Goal: Find specific page/section: Find specific page/section

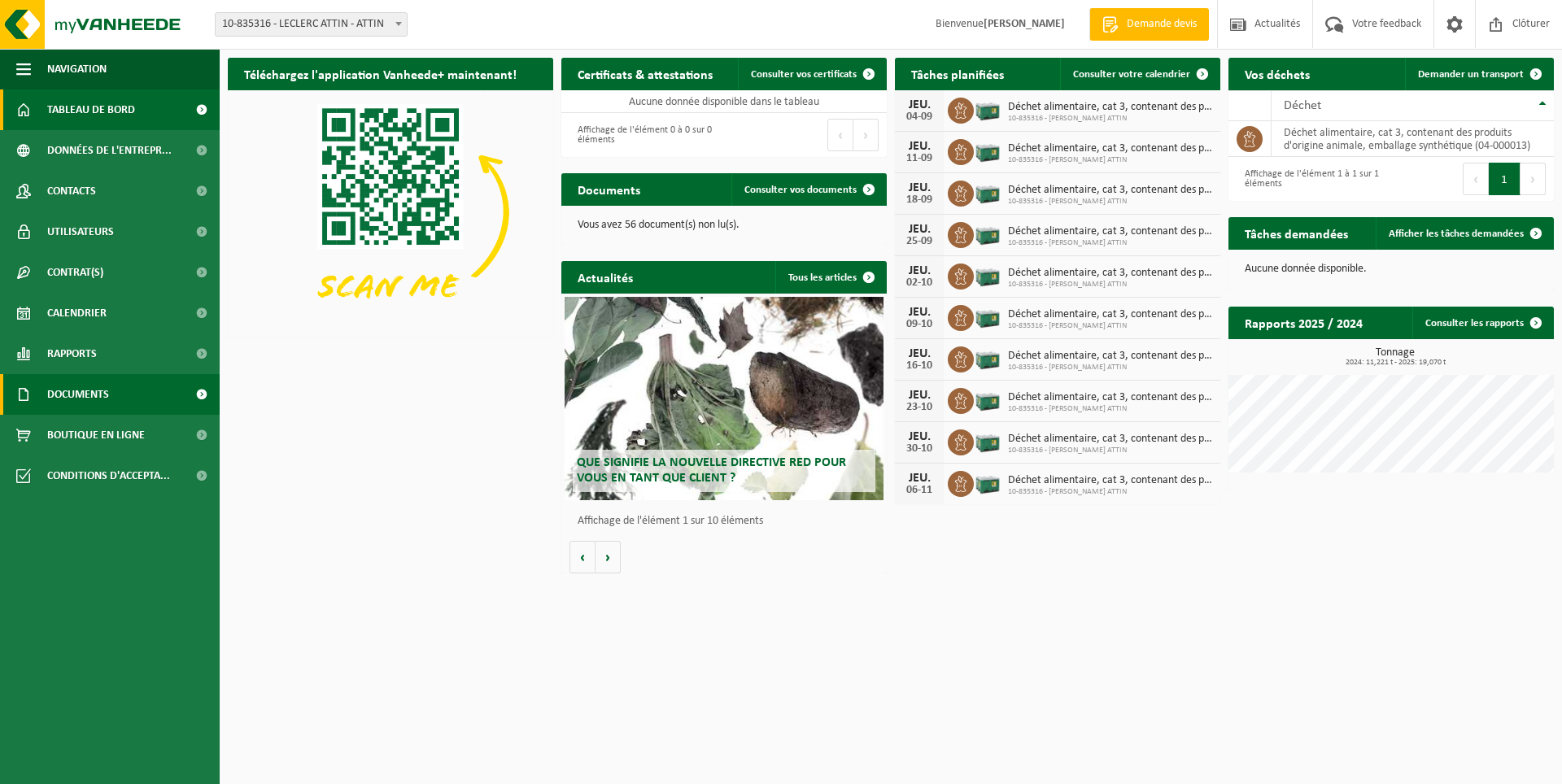
click at [107, 394] on span "Documents" at bounding box center [78, 395] width 62 height 41
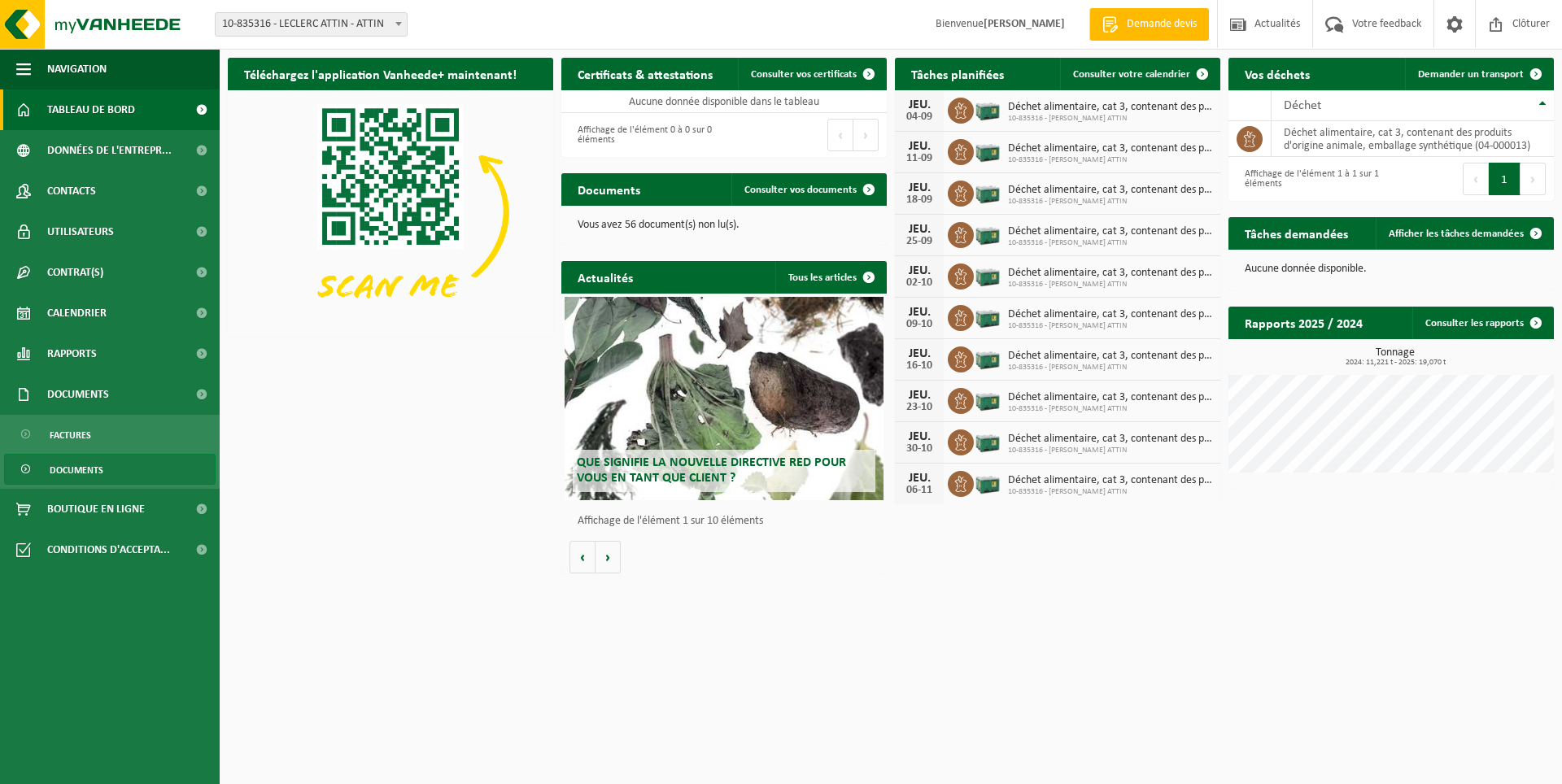
click at [83, 471] on span "Documents" at bounding box center [77, 470] width 54 height 31
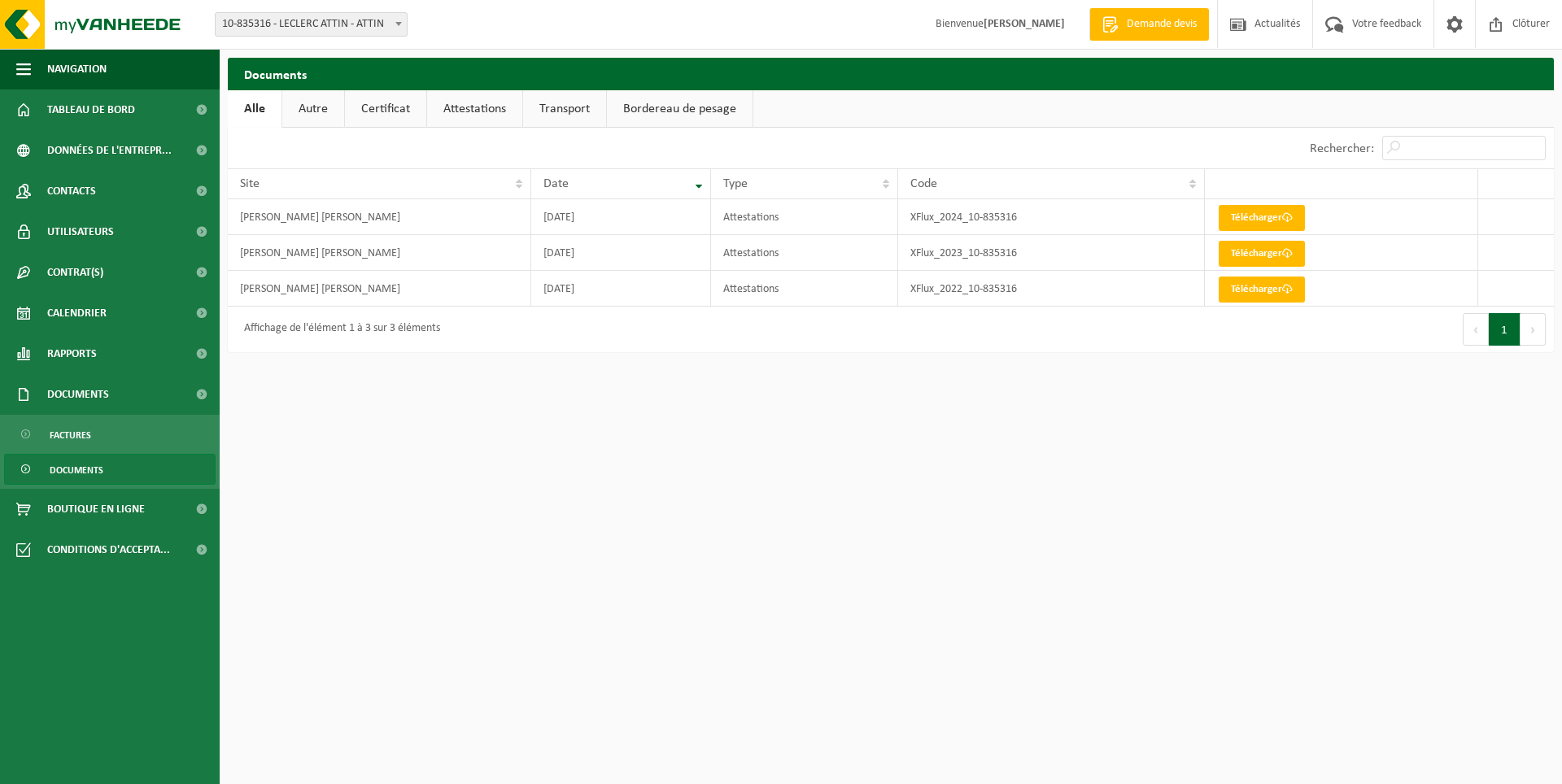
click at [310, 103] on link "Autre" at bounding box center [313, 109] width 62 height 37
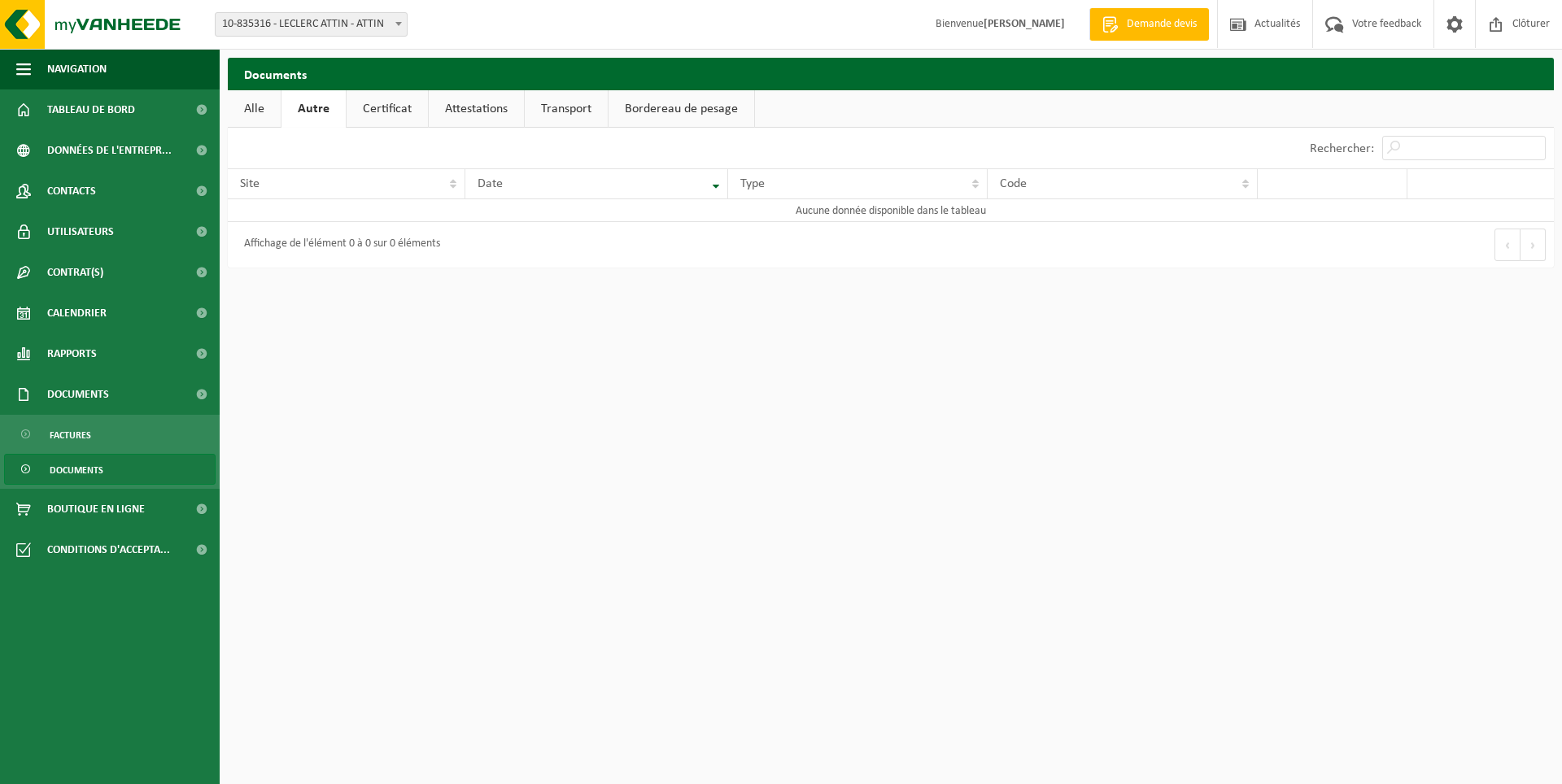
click at [401, 104] on link "Certificat" at bounding box center [387, 109] width 81 height 37
click at [468, 106] on link "Attestations" at bounding box center [475, 109] width 95 height 37
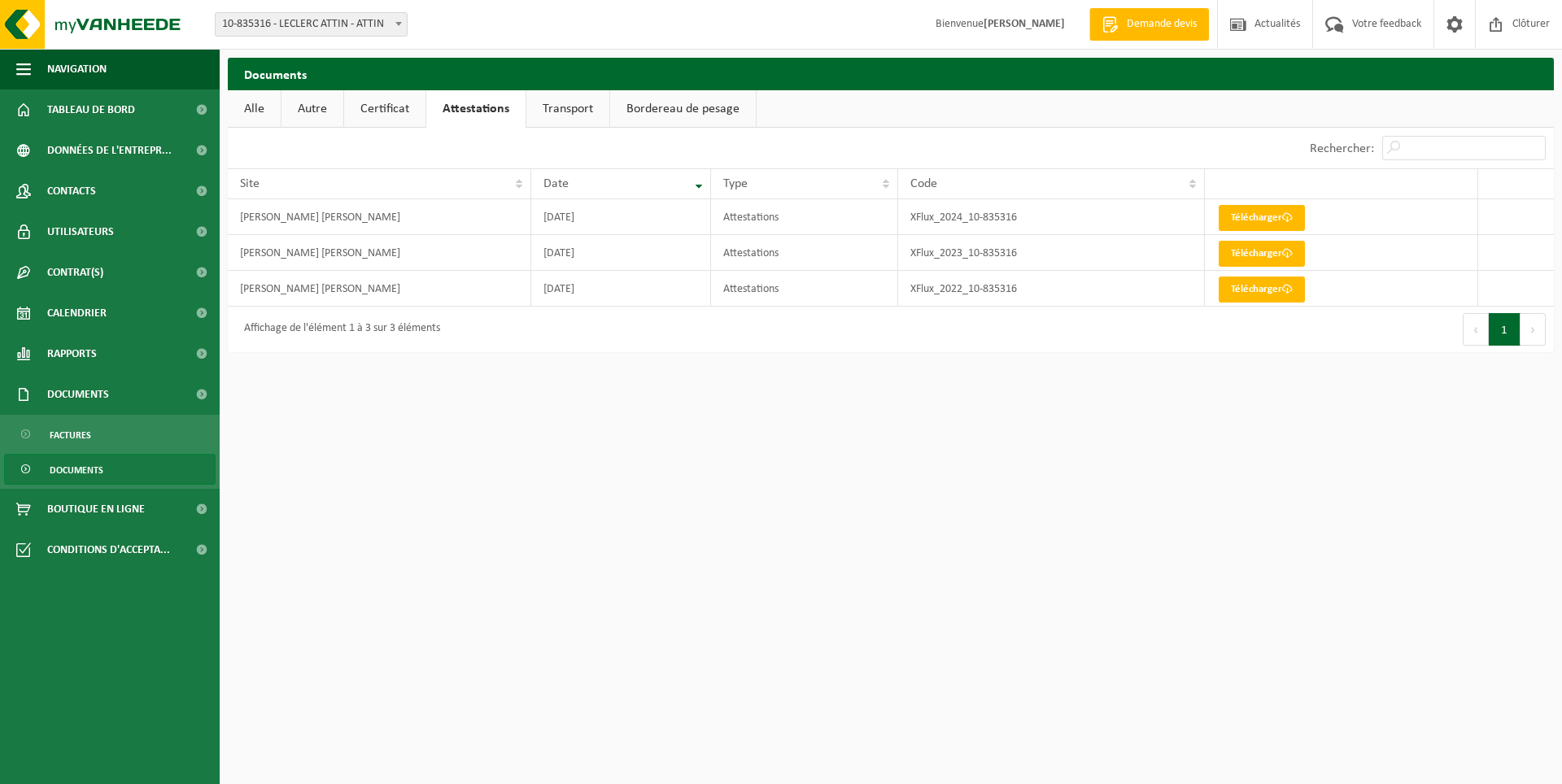
click at [579, 105] on link "Transport" at bounding box center [567, 109] width 83 height 37
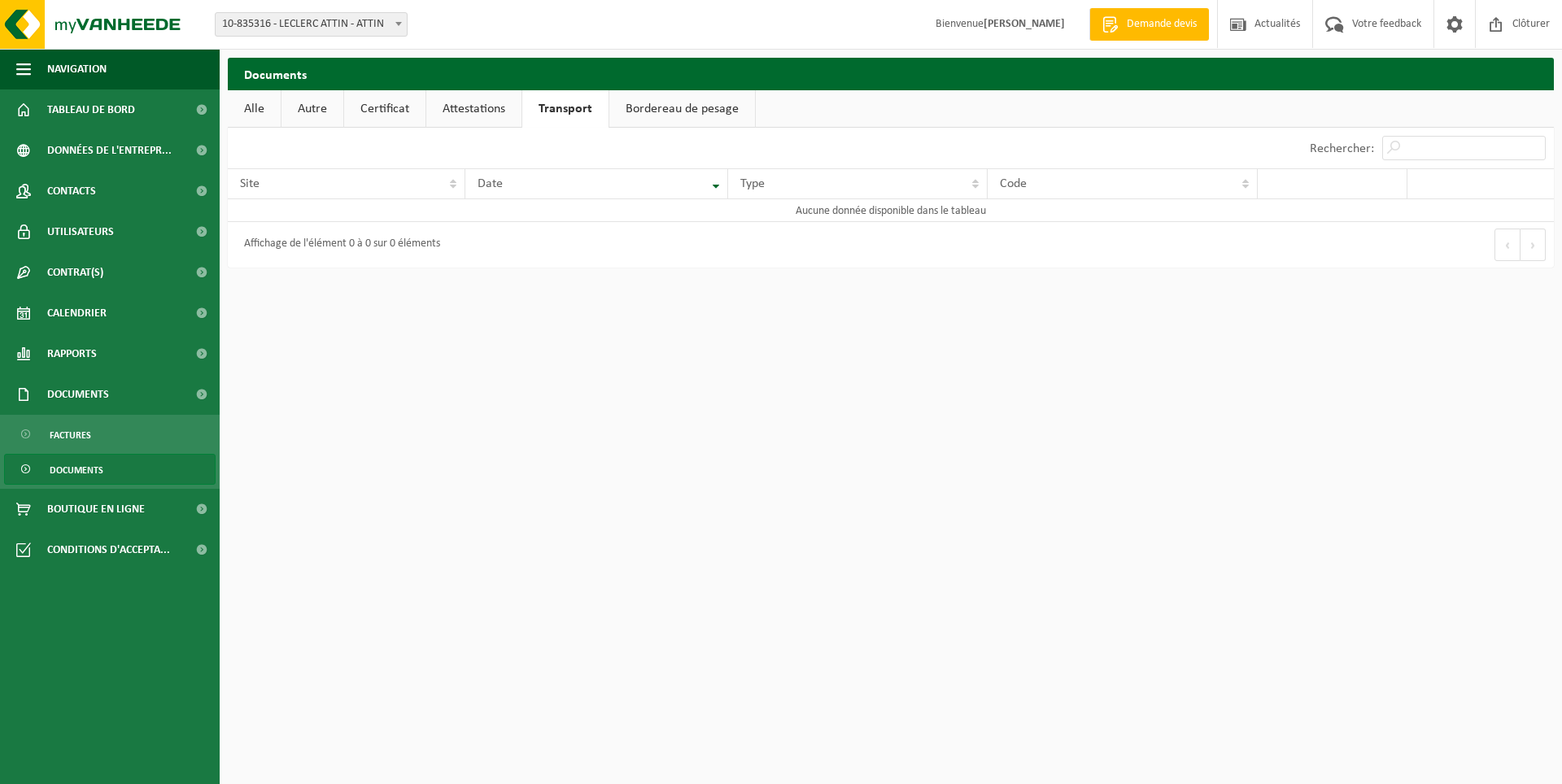
click at [728, 100] on link "Bordereau de pesage" at bounding box center [682, 109] width 145 height 37
click at [263, 104] on link "Alle" at bounding box center [253, 109] width 53 height 37
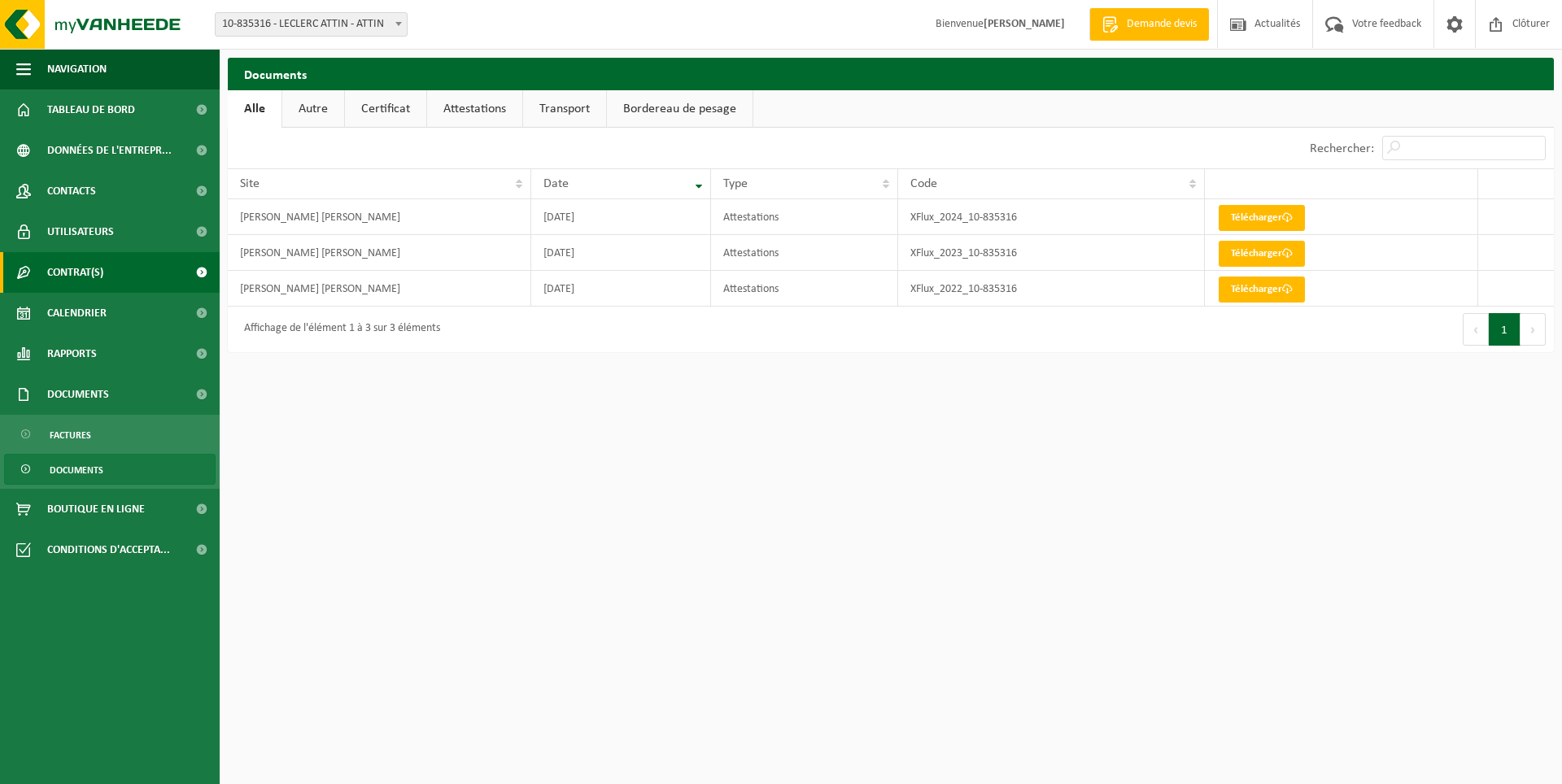
click at [187, 279] on span at bounding box center [201, 273] width 37 height 41
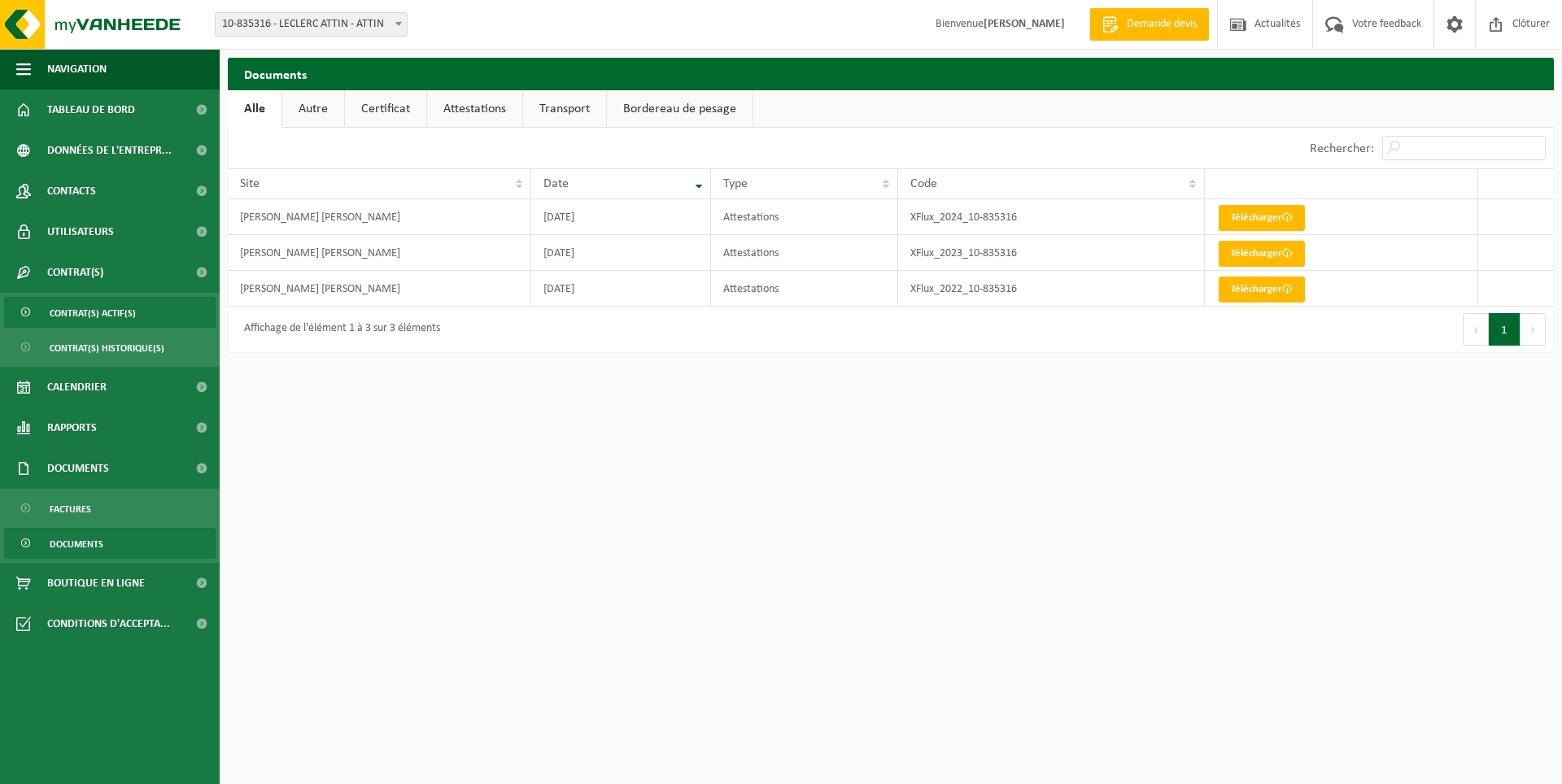
click at [118, 320] on span "Contrat(s) actif(s)" at bounding box center [93, 313] width 87 height 31
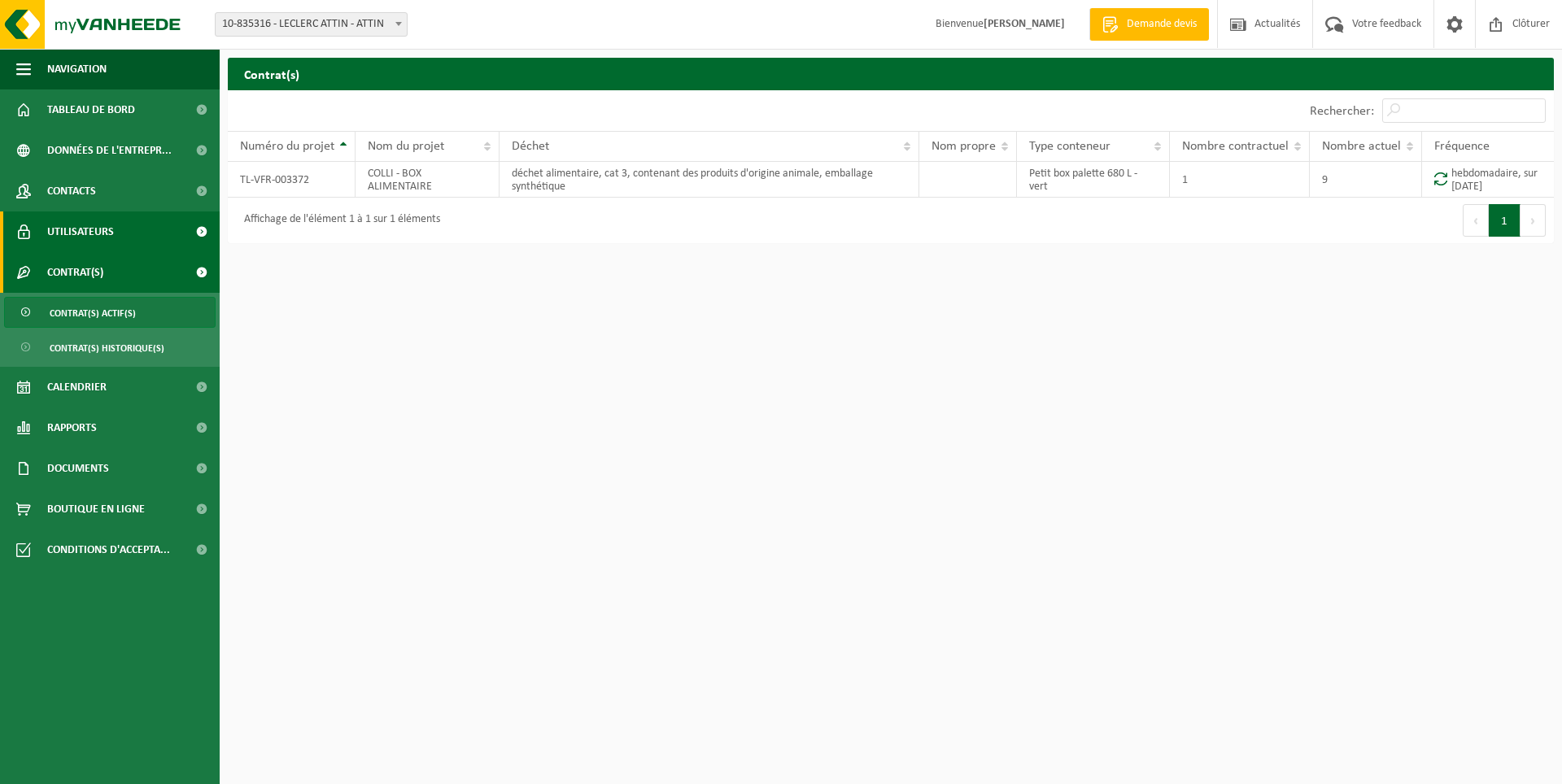
click at [125, 237] on link "Utilisateurs" at bounding box center [110, 232] width 219 height 41
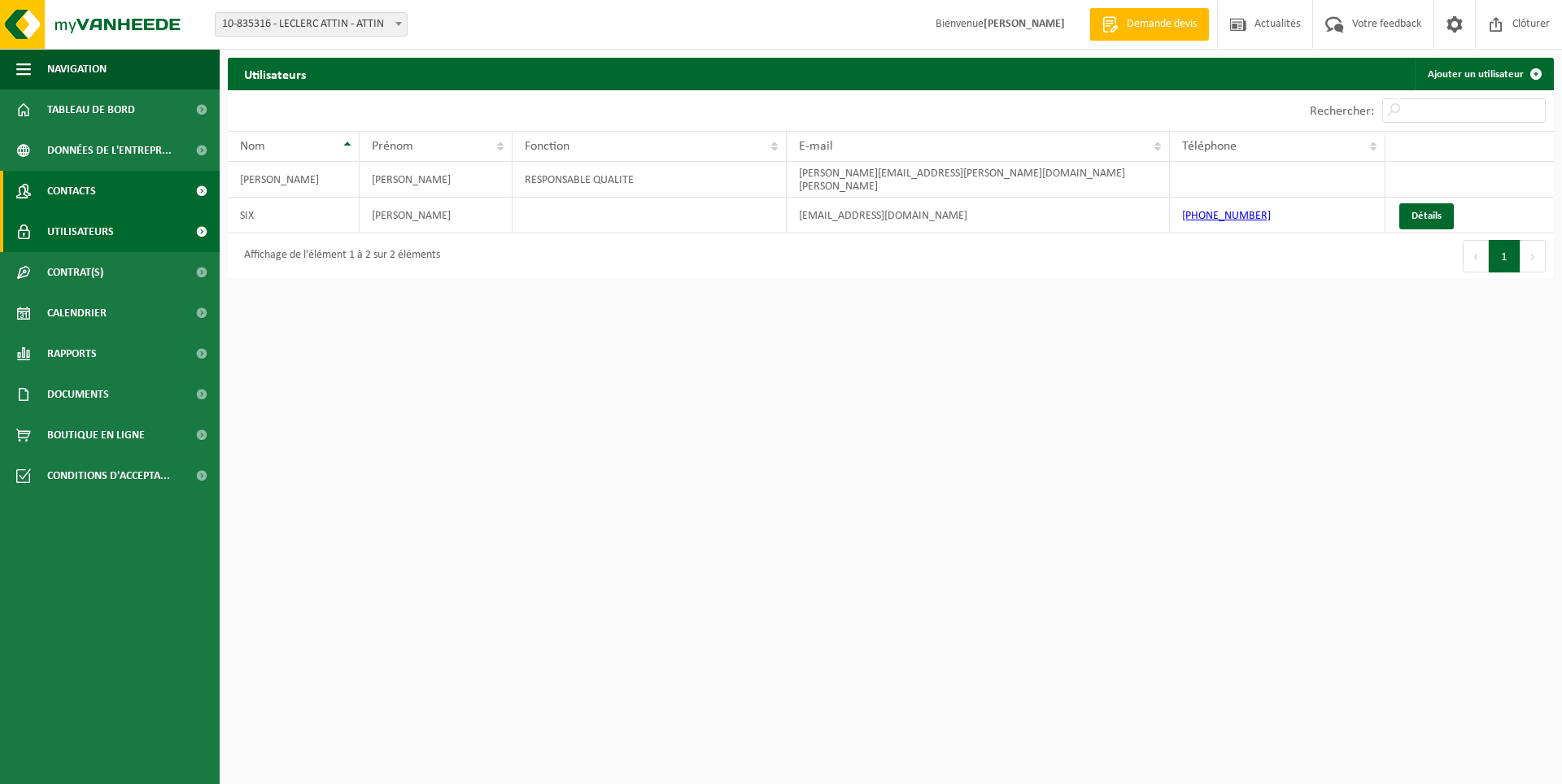
click at [136, 199] on link "Contacts" at bounding box center [110, 192] width 219 height 41
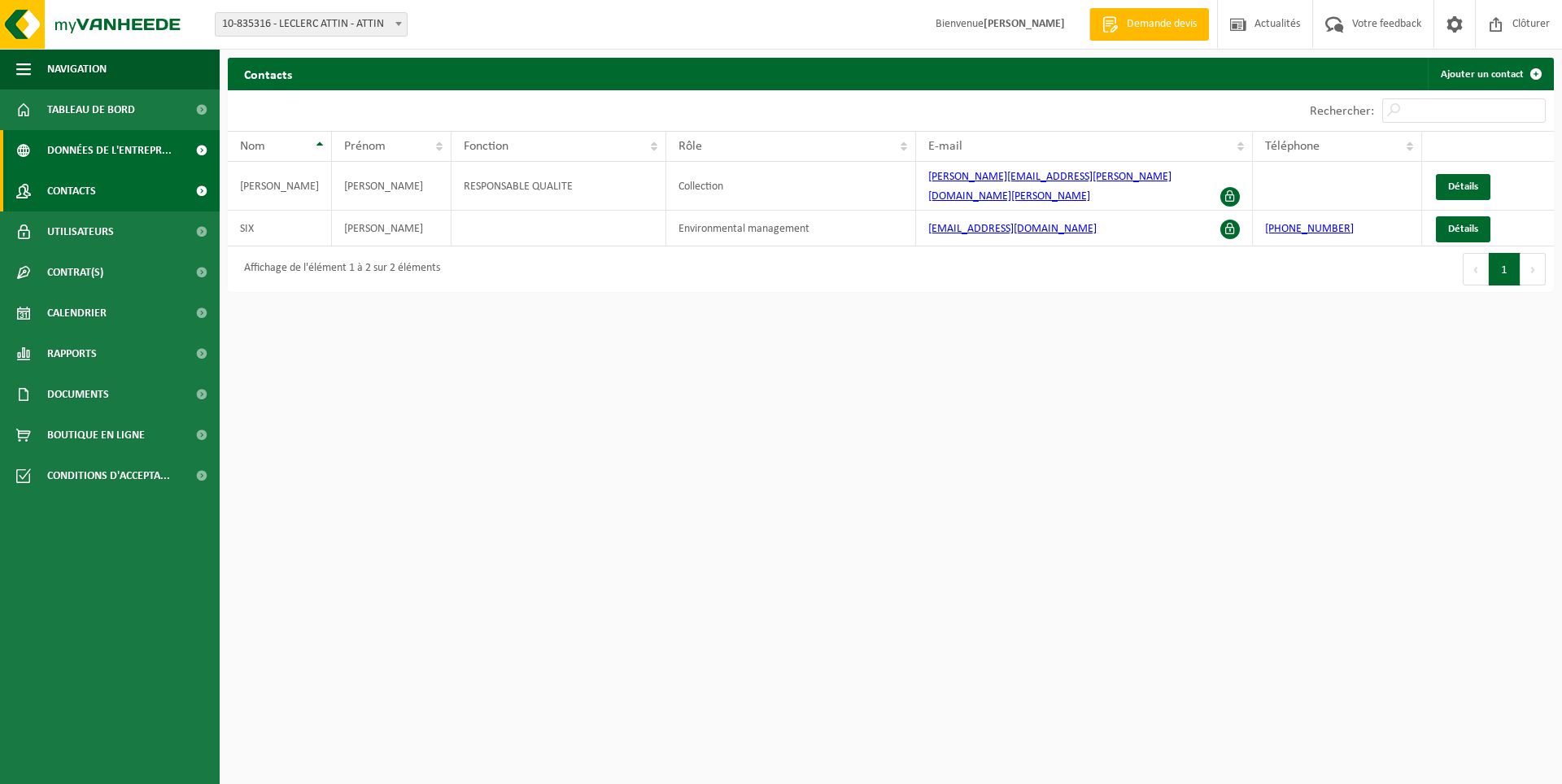
click at [143, 144] on span "Données de l'entrepr..." at bounding box center [110, 151] width 125 height 41
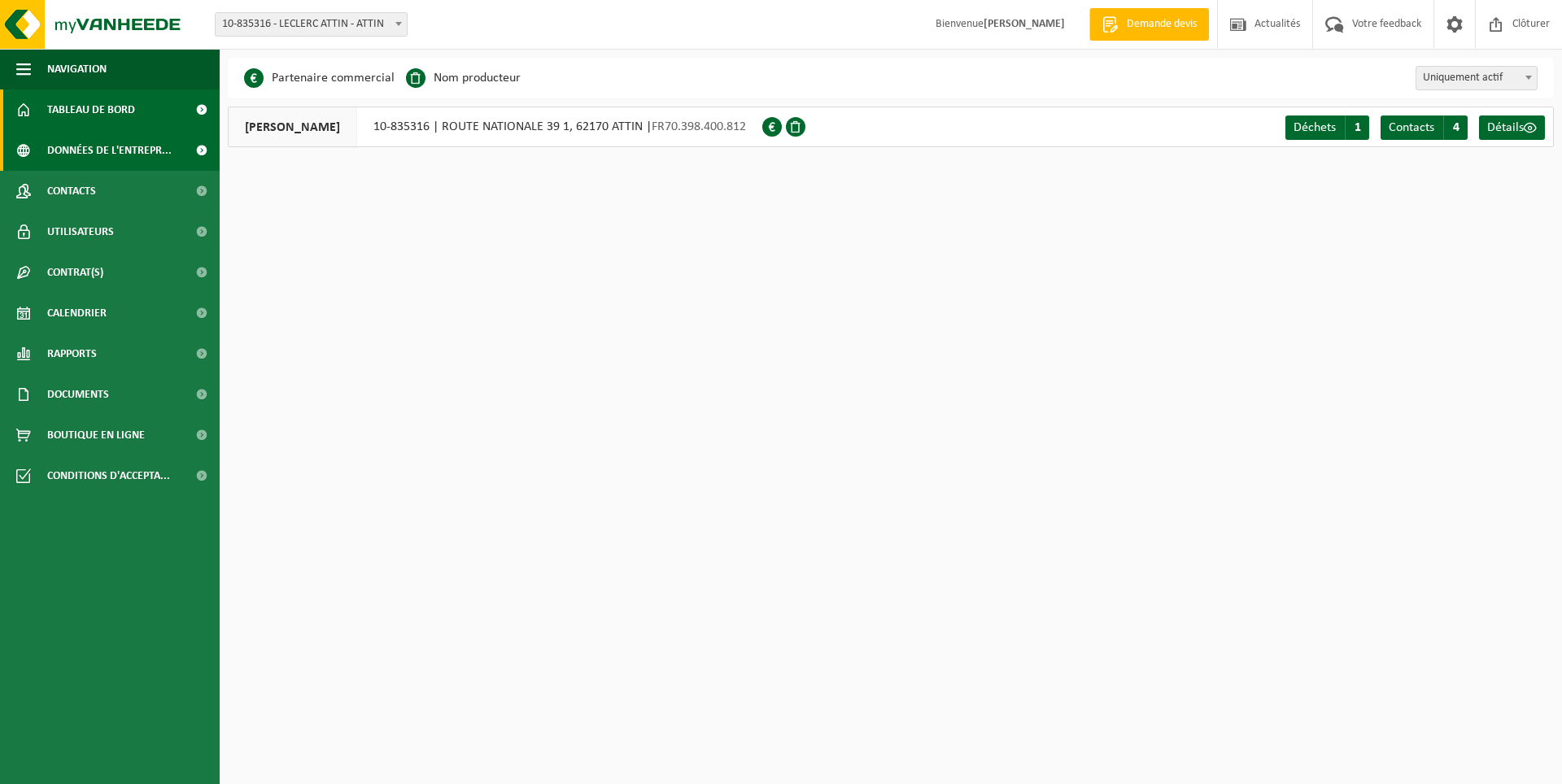
click at [98, 116] on span "Tableau de bord" at bounding box center [91, 110] width 88 height 41
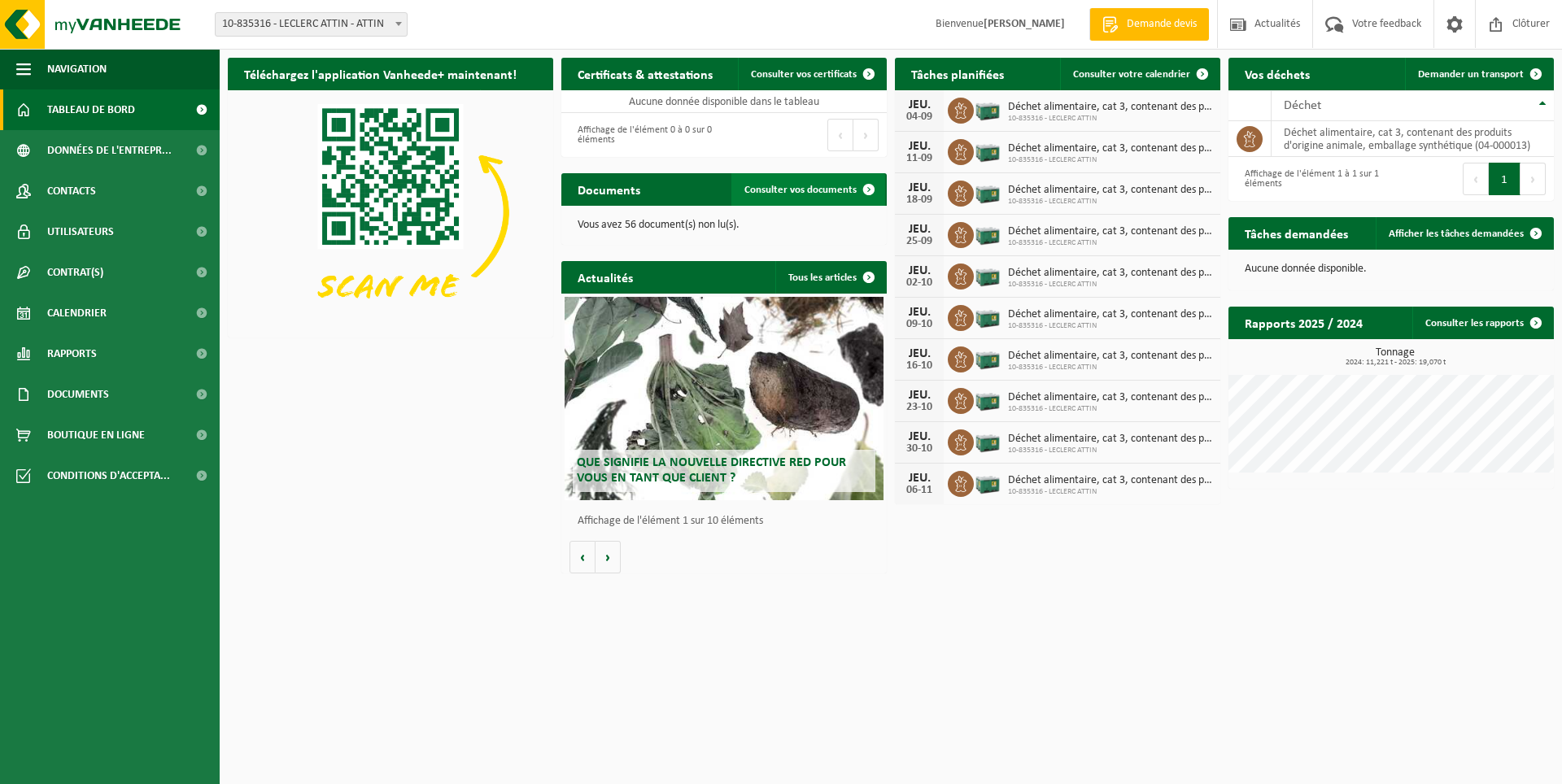
click at [771, 186] on span "Consulter vos documents" at bounding box center [801, 190] width 112 height 11
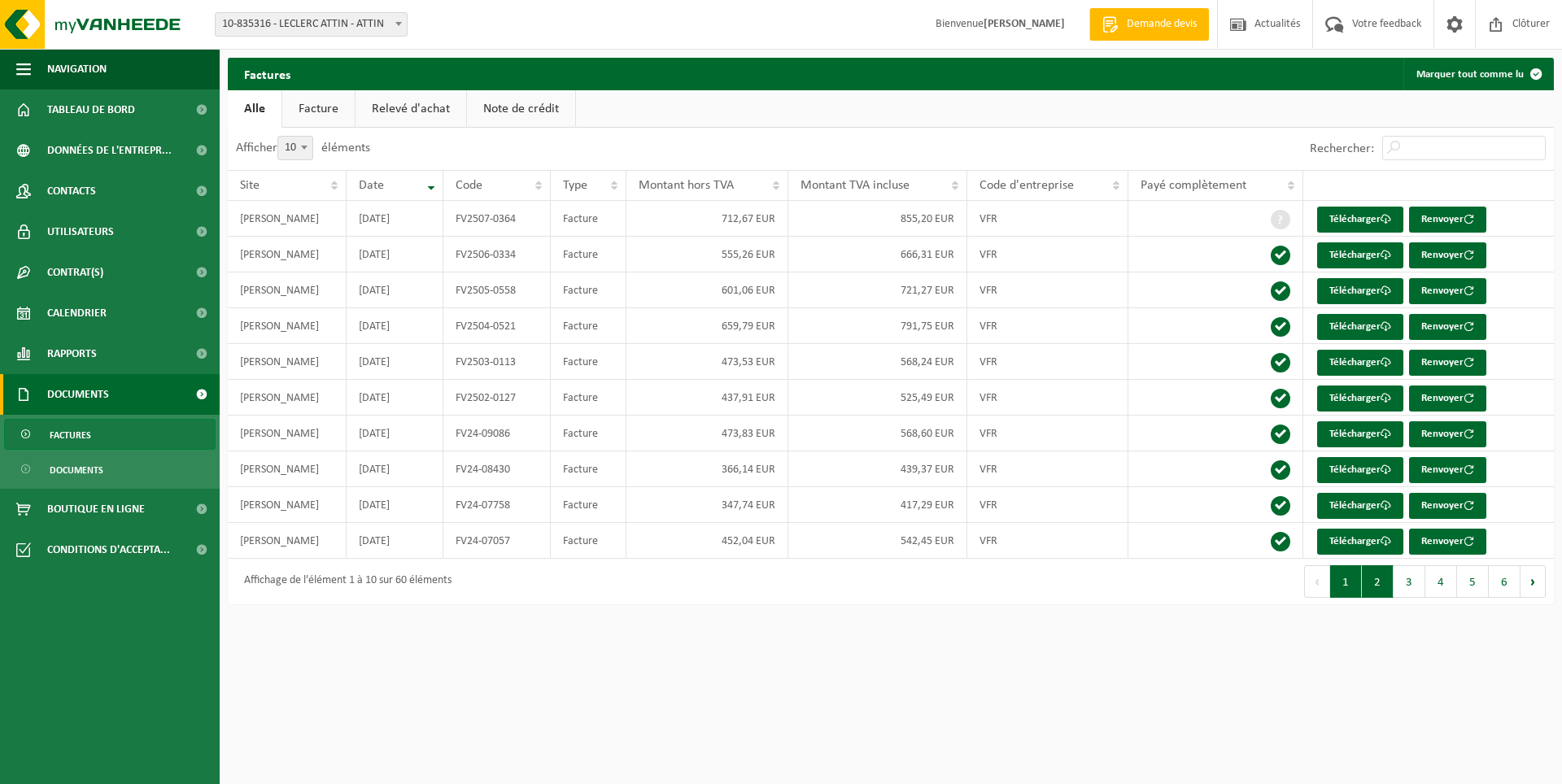
click at [1374, 597] on button "2" at bounding box center [1378, 582] width 32 height 32
click at [1401, 582] on button "3" at bounding box center [1410, 582] width 32 height 32
click at [1436, 582] on button "4" at bounding box center [1442, 582] width 32 height 32
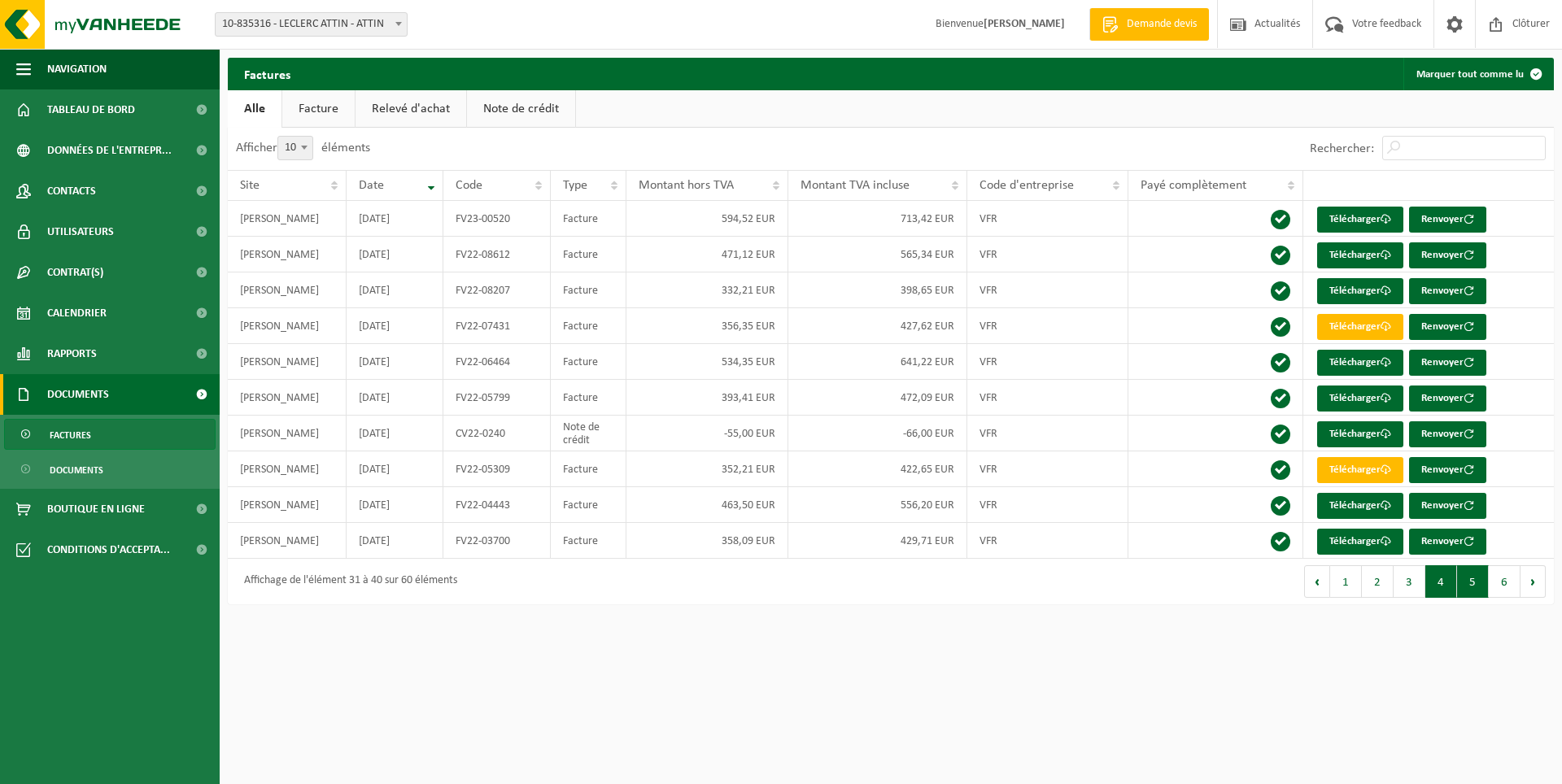
click at [1473, 587] on button "5" at bounding box center [1474, 582] width 32 height 32
click at [1508, 586] on button "6" at bounding box center [1505, 582] width 32 height 32
click at [321, 110] on link "Facture" at bounding box center [318, 109] width 72 height 37
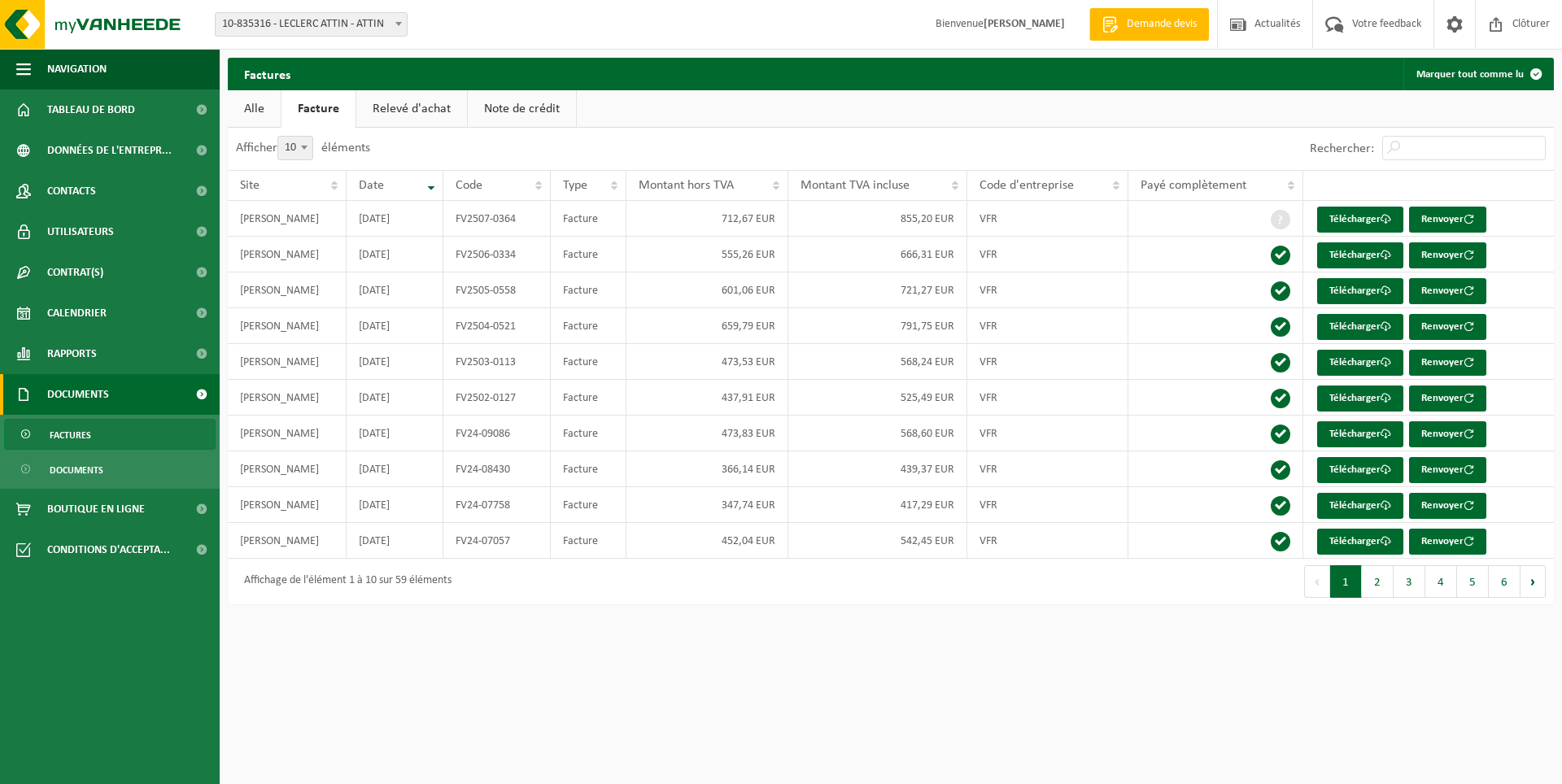
click at [411, 106] on link "Relevé d'achat" at bounding box center [412, 109] width 111 height 37
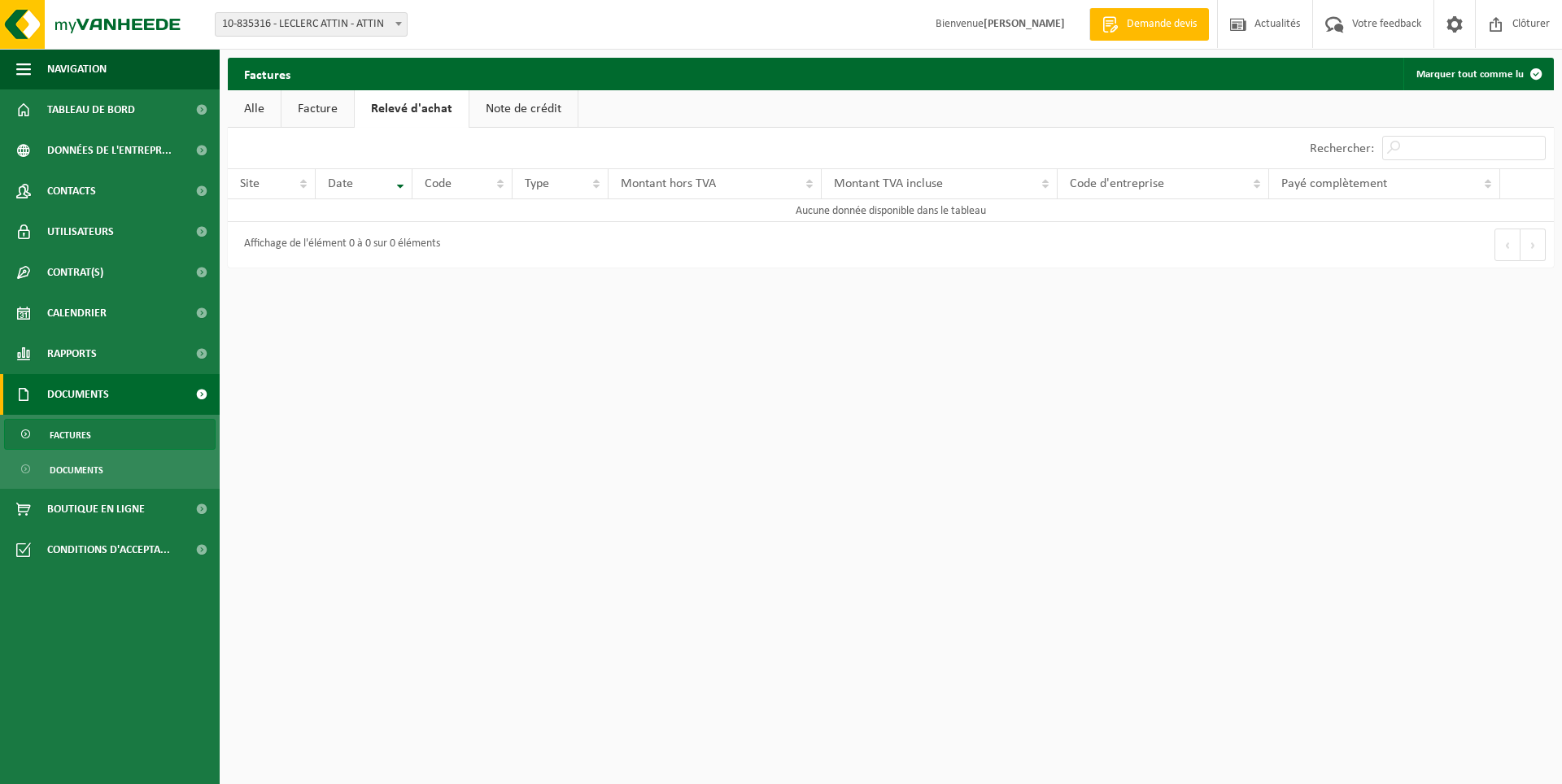
click at [510, 103] on link "Note de crédit" at bounding box center [523, 109] width 108 height 37
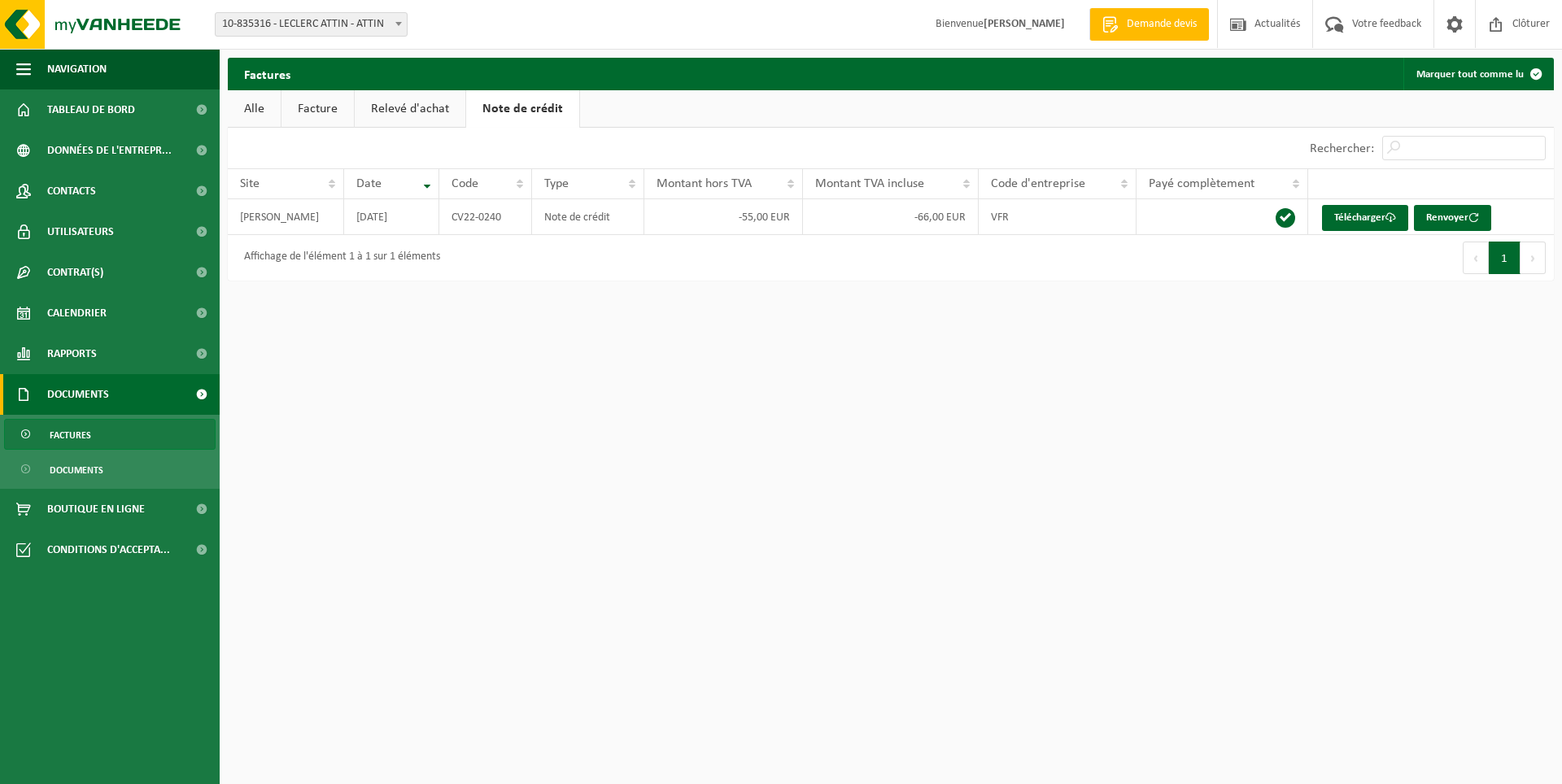
click at [243, 110] on link "Alle" at bounding box center [253, 109] width 53 height 37
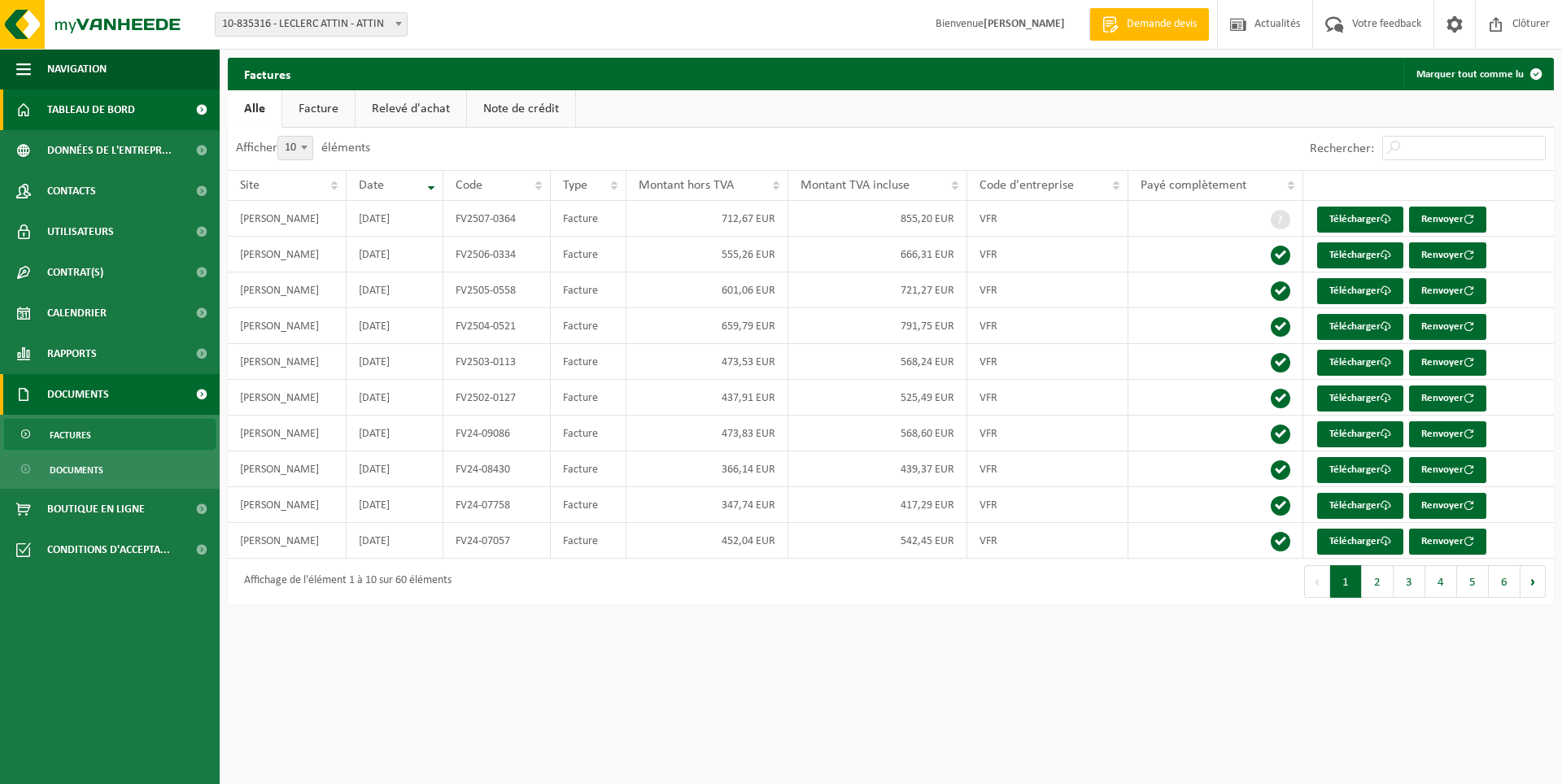
click at [88, 103] on span "Tableau de bord" at bounding box center [91, 110] width 88 height 41
